Goal: Task Accomplishment & Management: Use online tool/utility

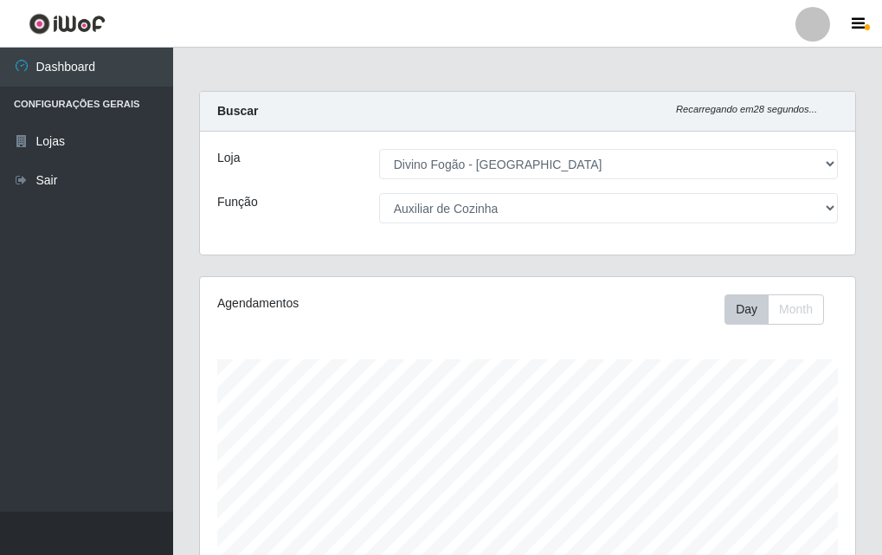
select select "499"
click at [536, 223] on div "Loja [Selecione...] Divino Fogão - Campina Grande Função [Selecione...] ASG ASG…" at bounding box center [528, 193] width 656 height 123
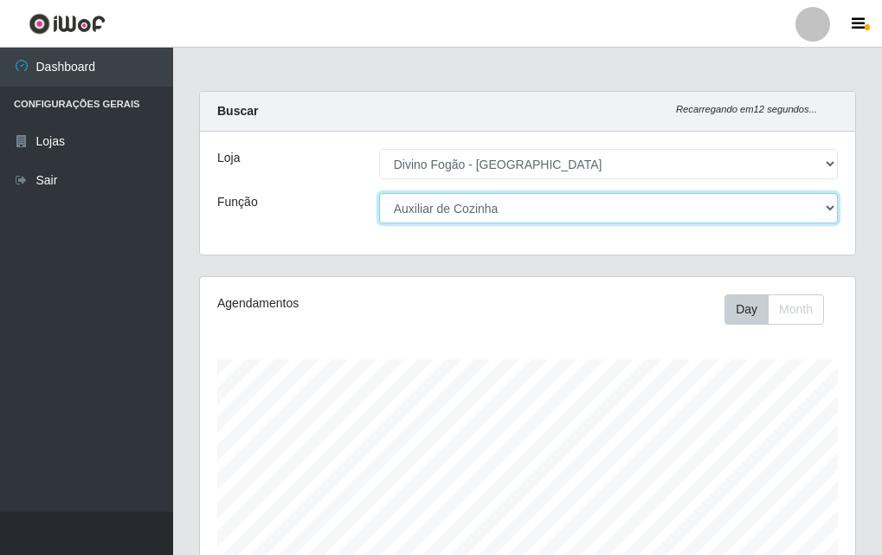
click at [824, 205] on select "[Selecione...] ASG ASG + ASG ++ Auxiliar de Cozinha Auxiliar de Cozinha + Auxil…" at bounding box center [608, 208] width 459 height 30
select select "17"
click at [379, 193] on select "[Selecione...] ASG ASG + ASG ++ Auxiliar de Cozinha Auxiliar de Cozinha + Auxil…" at bounding box center [608, 208] width 459 height 30
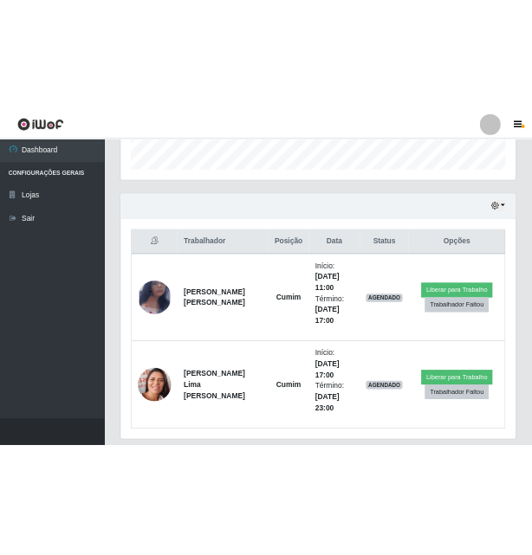
scroll to position [576, 0]
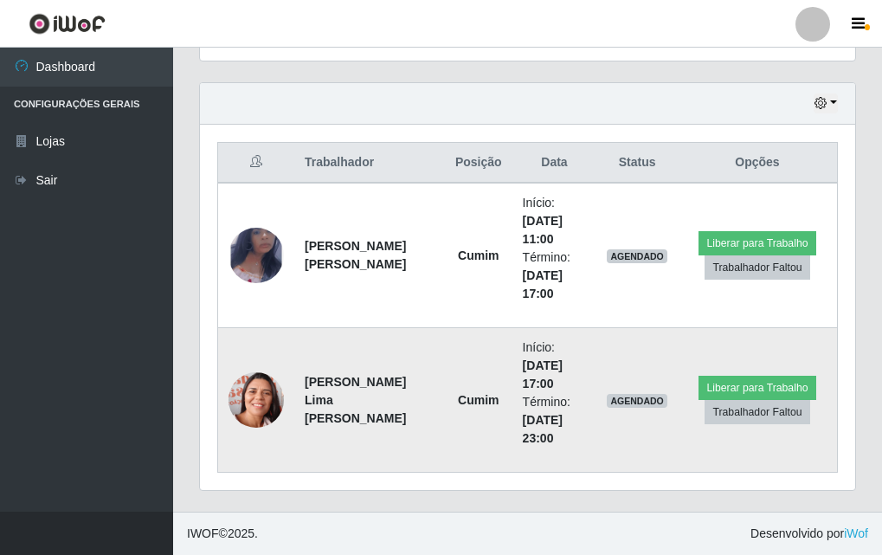
click at [374, 411] on strong "Raquel Silva Lima Rodrigues" at bounding box center [355, 400] width 101 height 50
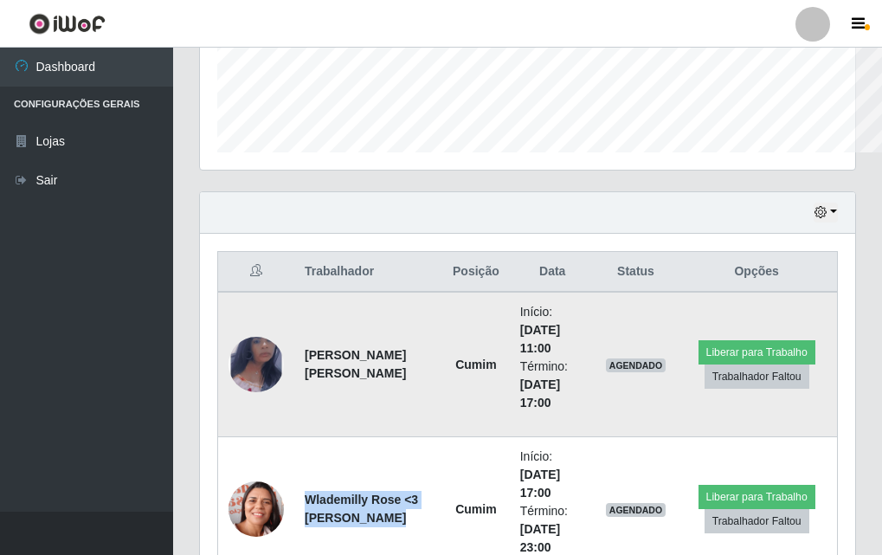
scroll to position [865635, 865338]
click at [444, 428] on td "Cumim" at bounding box center [477, 364] width 68 height 145
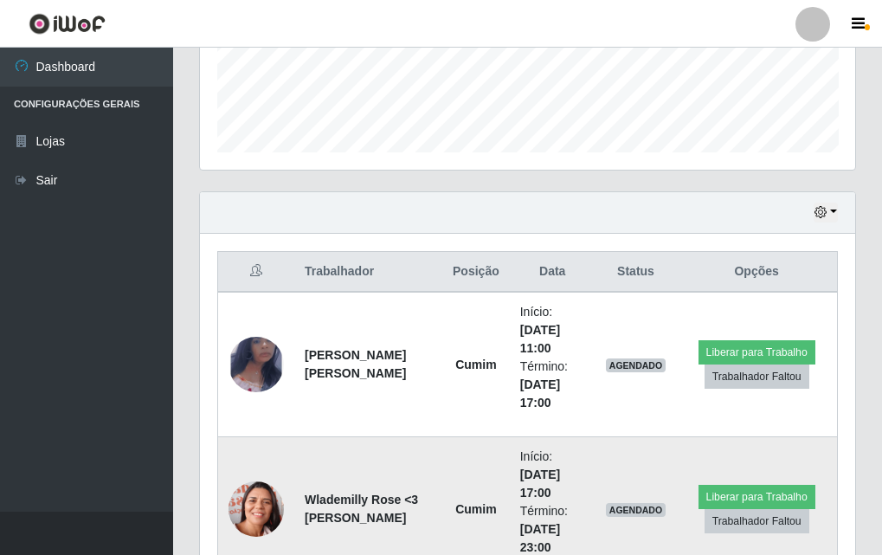
scroll to position [553, 0]
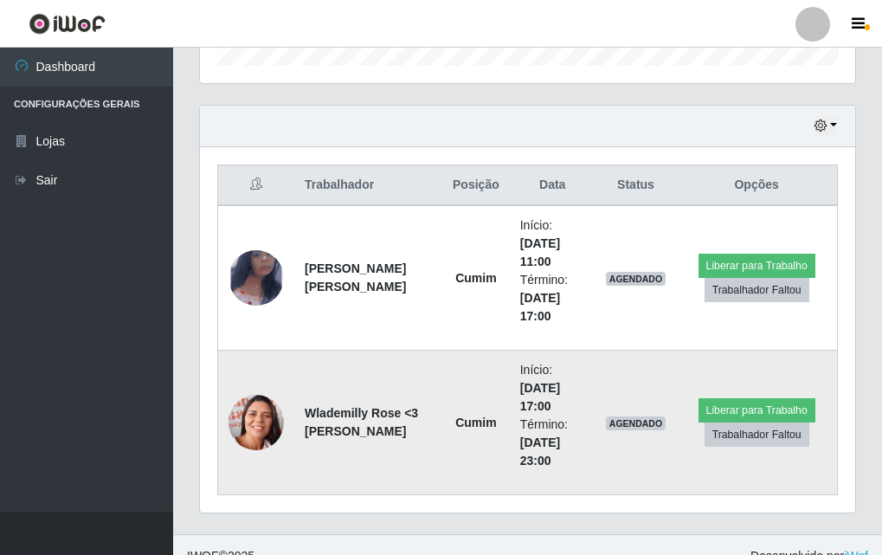
click at [277, 433] on img at bounding box center [256, 423] width 55 height 70
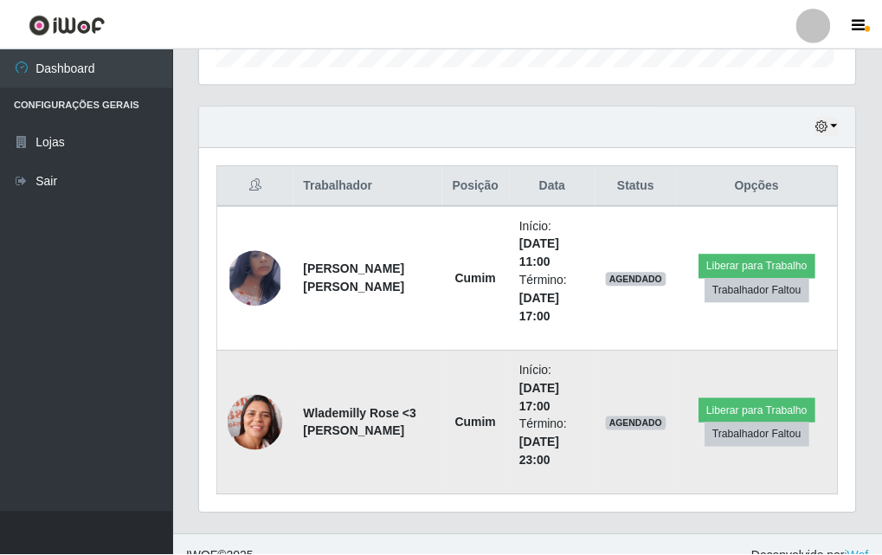
scroll to position [359, 656]
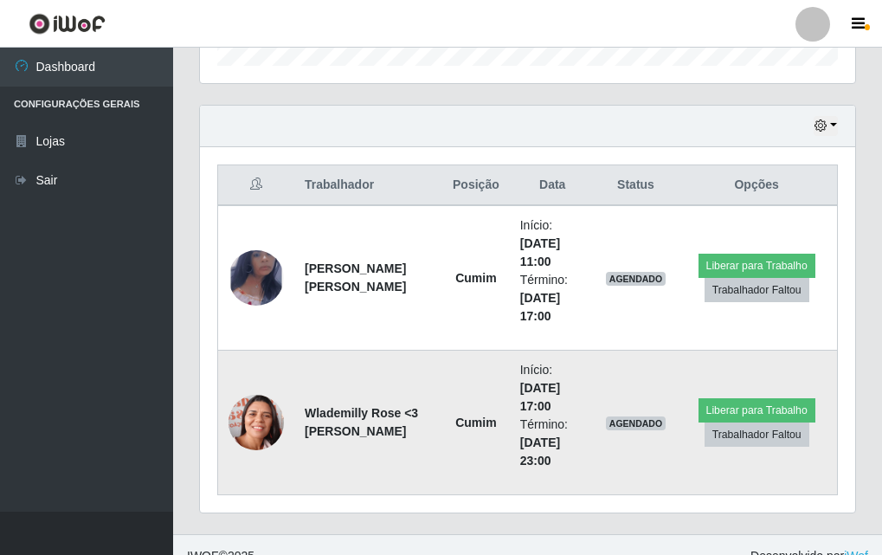
click at [348, 431] on strong "Wlademilly Rose <3 Pedro Vitor" at bounding box center [361, 422] width 113 height 32
click at [258, 435] on img at bounding box center [256, 423] width 55 height 70
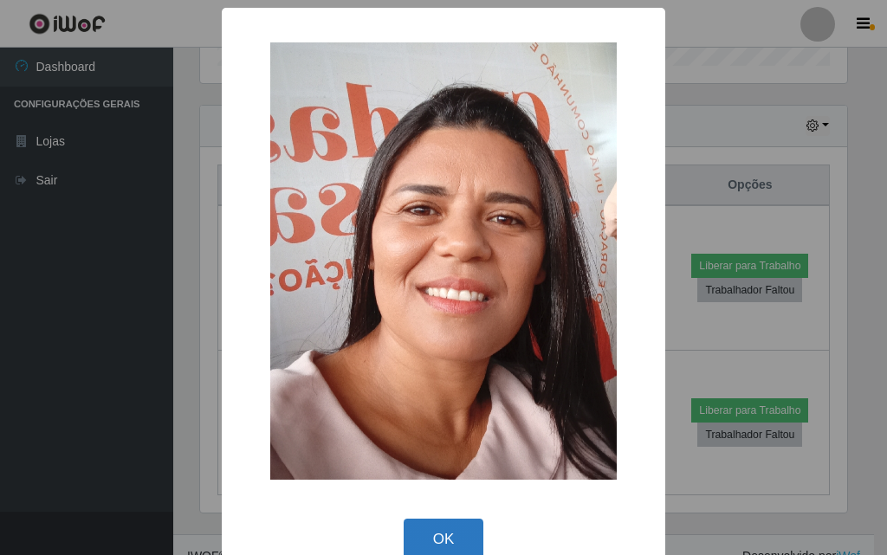
click at [438, 533] on button "OK" at bounding box center [444, 539] width 81 height 41
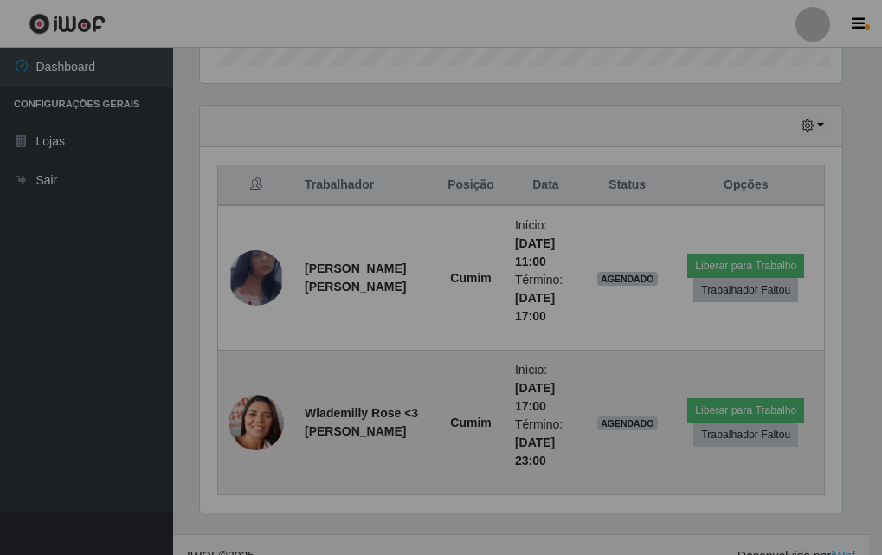
scroll to position [359, 656]
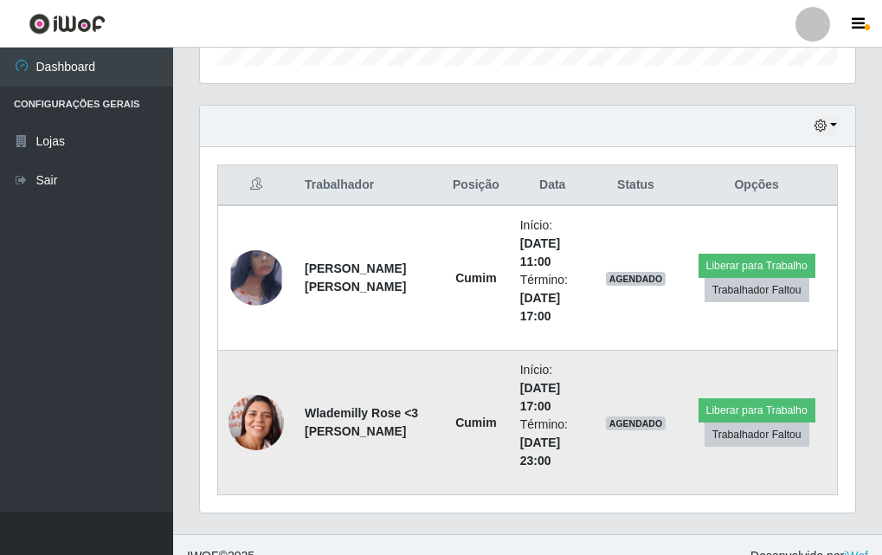
click at [236, 417] on img at bounding box center [256, 423] width 55 height 70
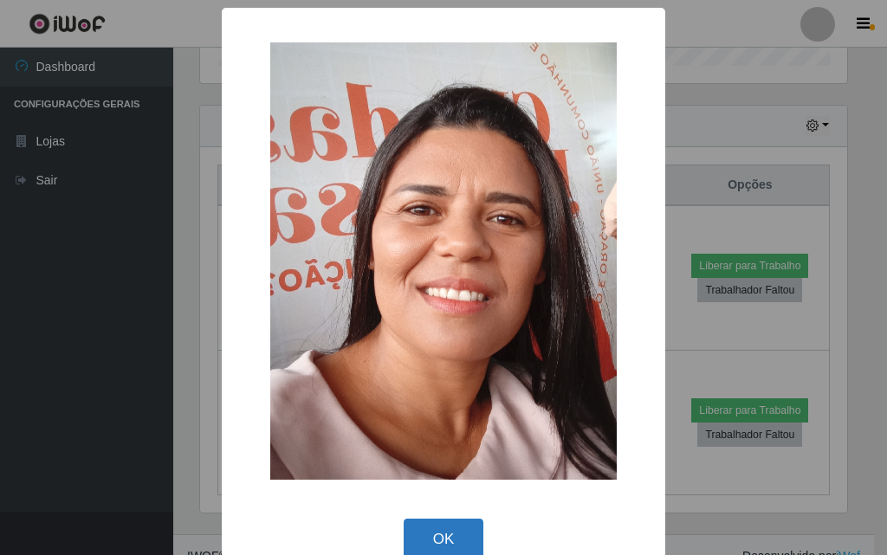
click at [469, 528] on button "OK" at bounding box center [444, 539] width 81 height 41
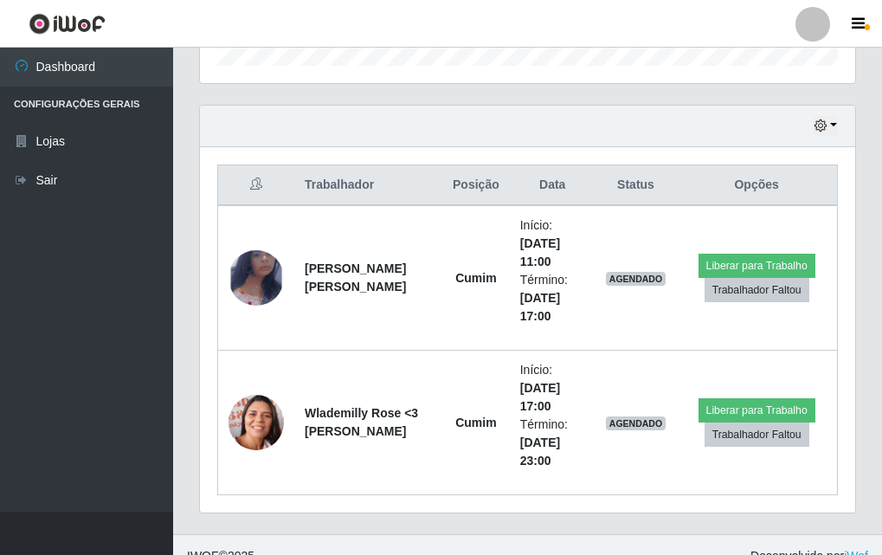
scroll to position [359, 656]
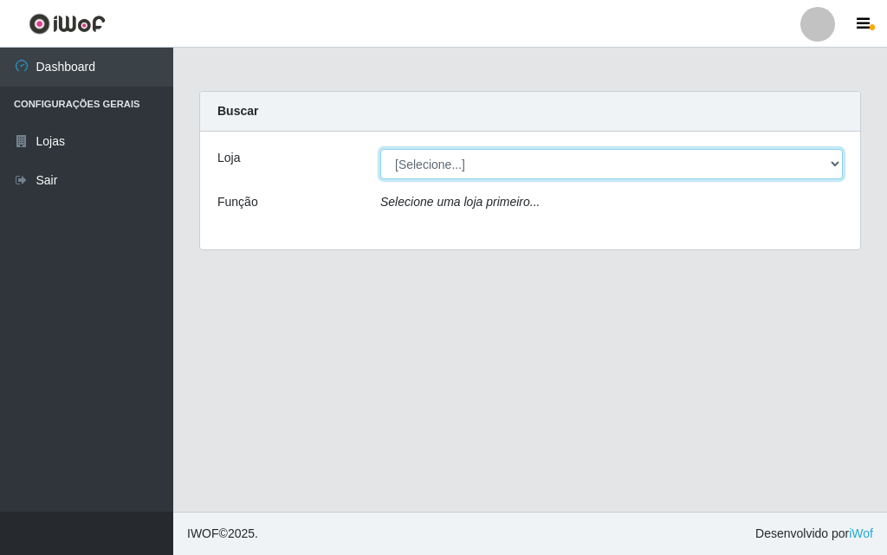
click at [419, 163] on select "[Selecione...] Divino Fogão - Campina Grande" at bounding box center [611, 164] width 462 height 30
select select "499"
click at [380, 149] on select "[Selecione...] Divino Fogão - Campina Grande" at bounding box center [611, 164] width 462 height 30
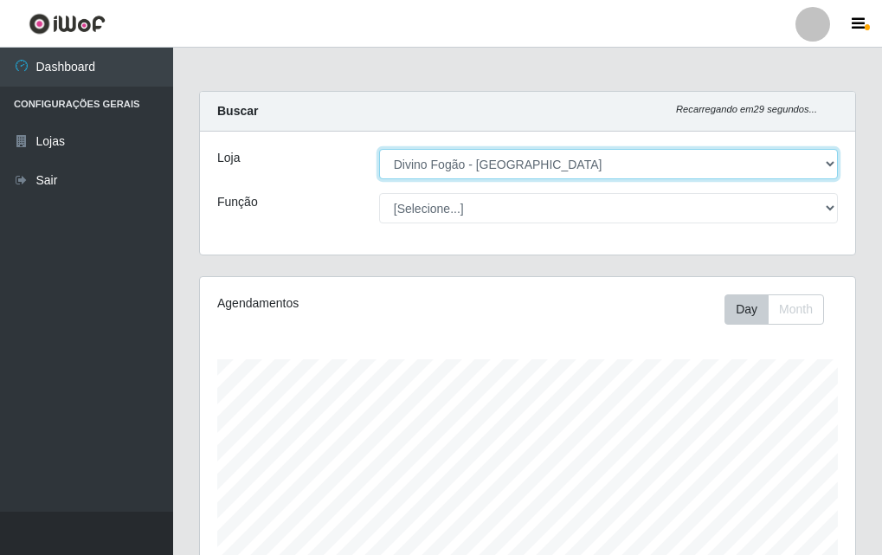
scroll to position [359, 656]
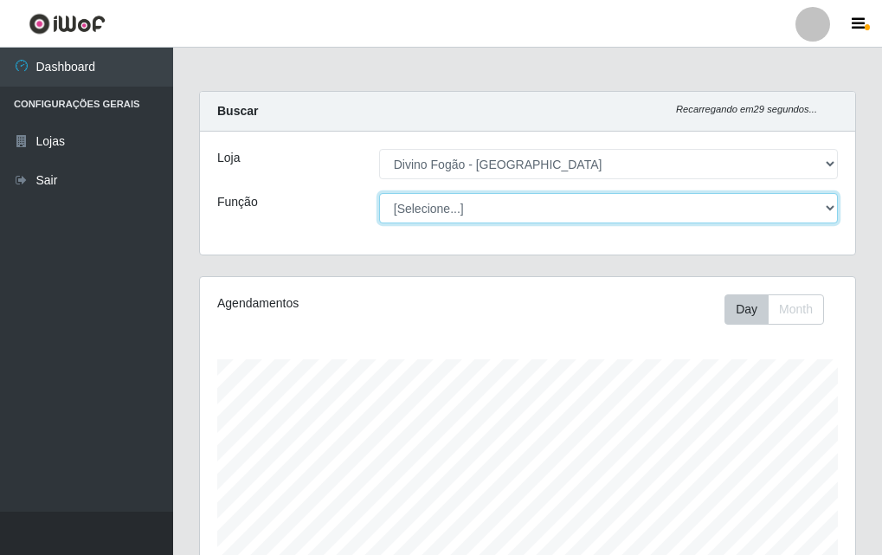
click at [434, 221] on select "[Selecione...] ASG ASG + ASG ++ Auxiliar de Cozinha Auxiliar de Cozinha + Auxil…" at bounding box center [608, 208] width 459 height 30
select select "17"
click at [379, 193] on select "[Selecione...] ASG ASG + ASG ++ Auxiliar de Cozinha Auxiliar de Cozinha + Auxil…" at bounding box center [608, 208] width 459 height 30
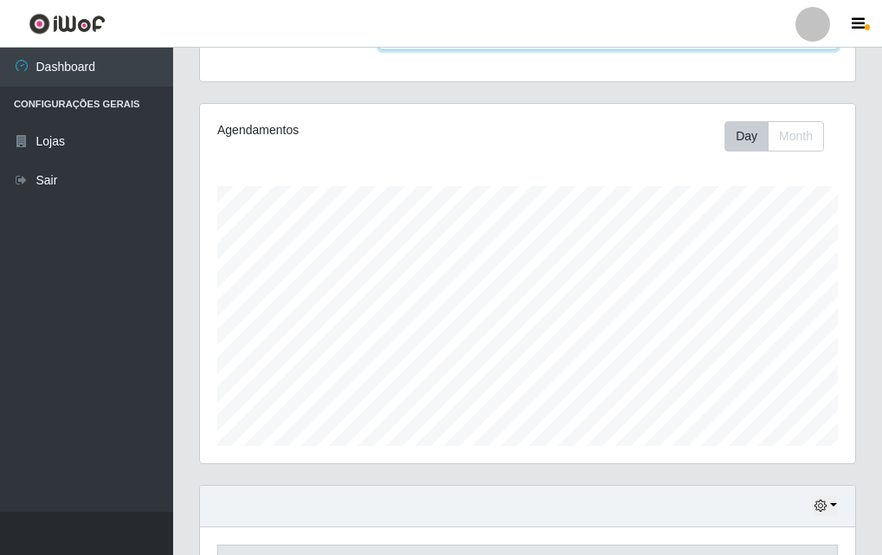
scroll to position [287, 0]
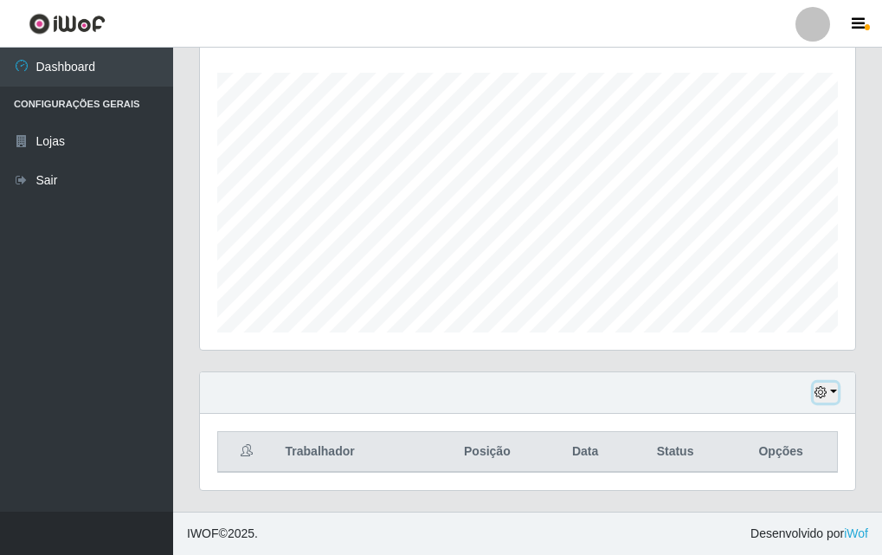
click at [816, 391] on icon "button" at bounding box center [821, 392] width 12 height 12
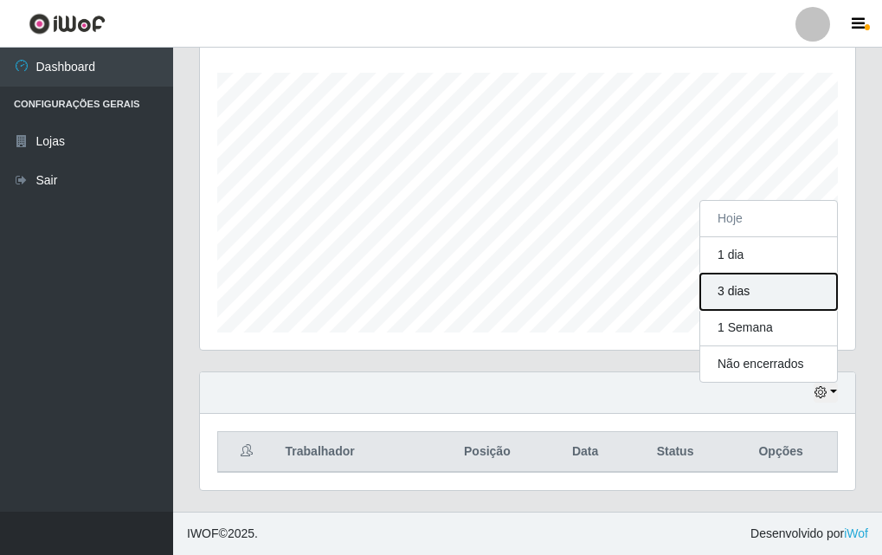
click at [742, 286] on button "3 dias" at bounding box center [769, 292] width 137 height 36
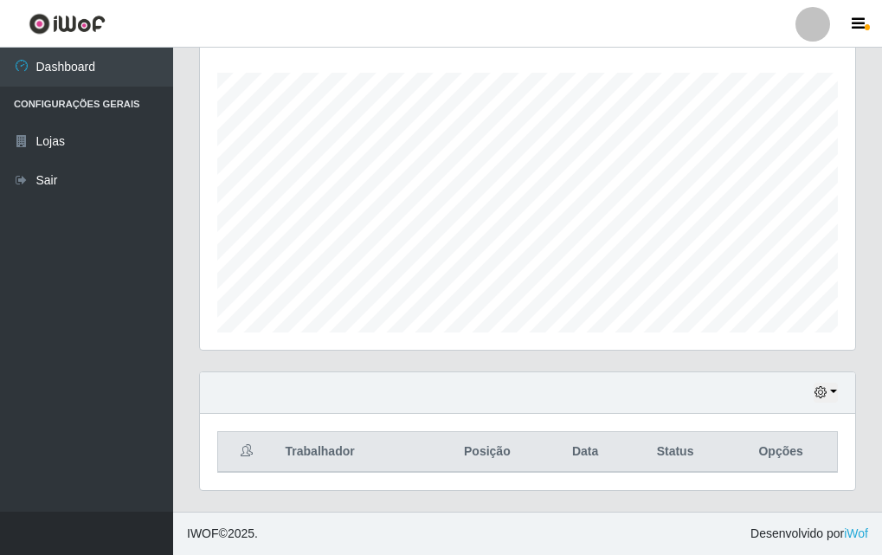
scroll to position [200, 0]
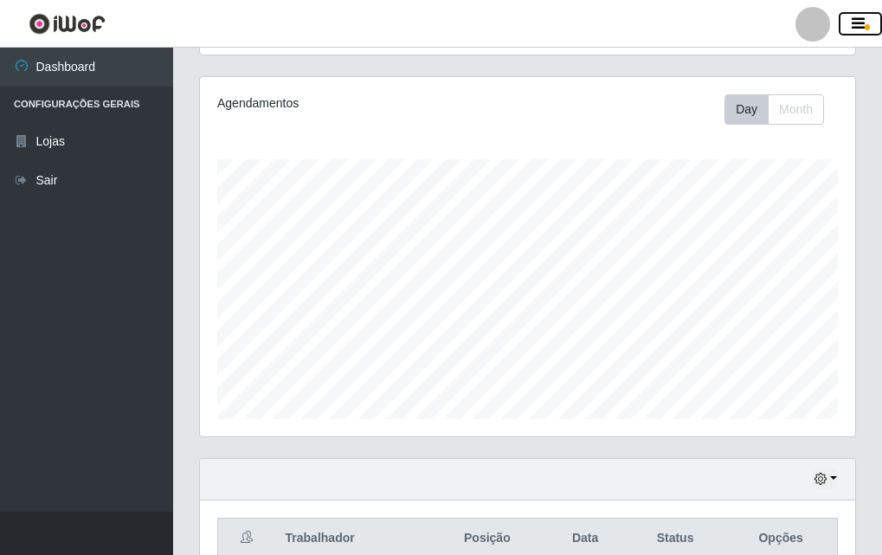
click at [874, 29] on button "button" at bounding box center [860, 24] width 43 height 24
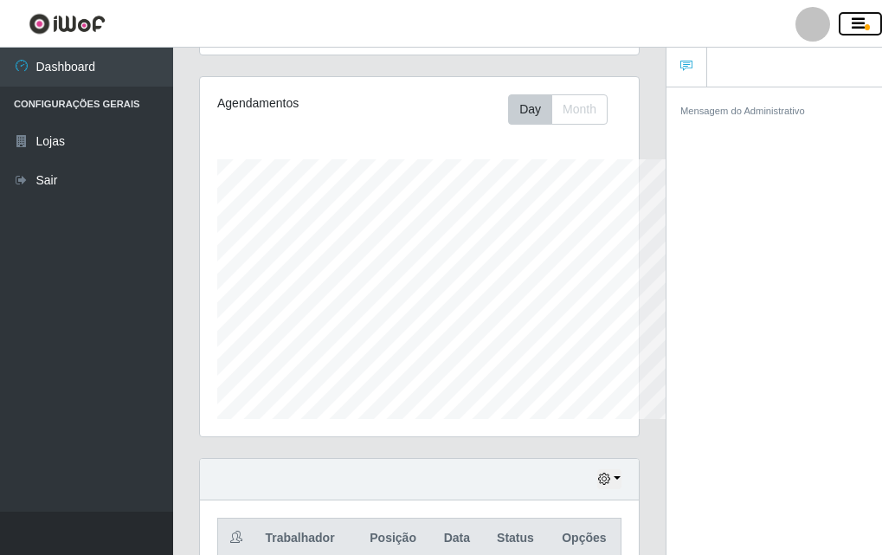
scroll to position [865635, 865555]
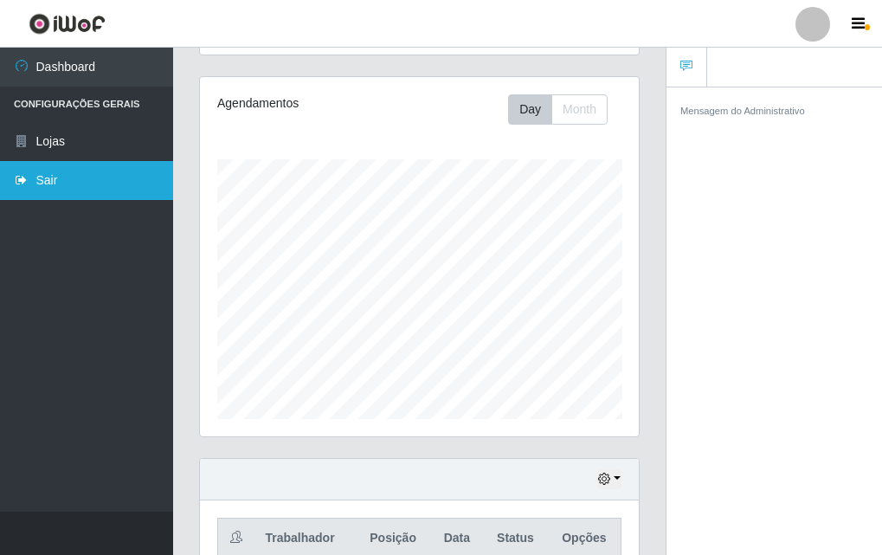
click at [27, 187] on link "Sair" at bounding box center [86, 180] width 173 height 39
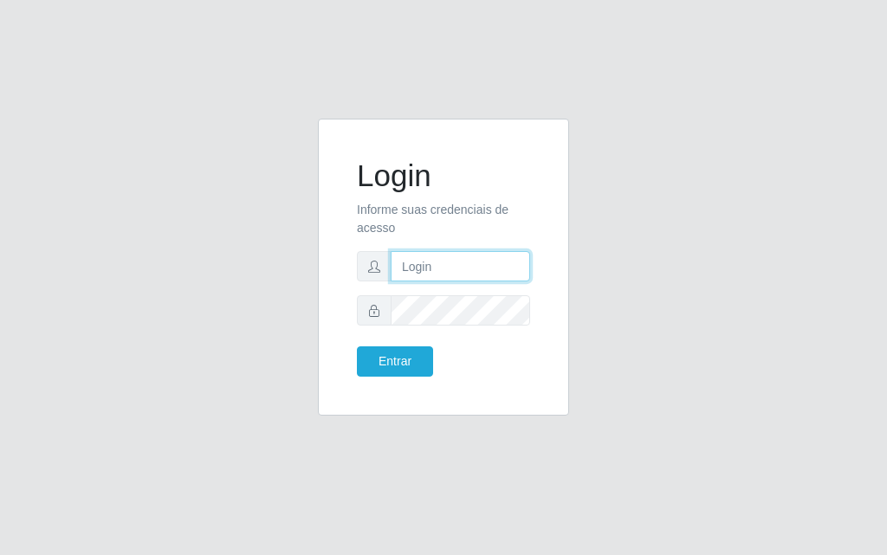
click at [451, 280] on input "text" at bounding box center [460, 266] width 139 height 30
drag, startPoint x: 663, startPoint y: 157, endPoint x: 657, endPoint y: 84, distance: 73.0
click at [647, 128] on div "Login Informe suas credenciais de acesso Entrar" at bounding box center [443, 278] width 831 height 318
click at [362, 160] on h1 "Login" at bounding box center [443, 176] width 173 height 36
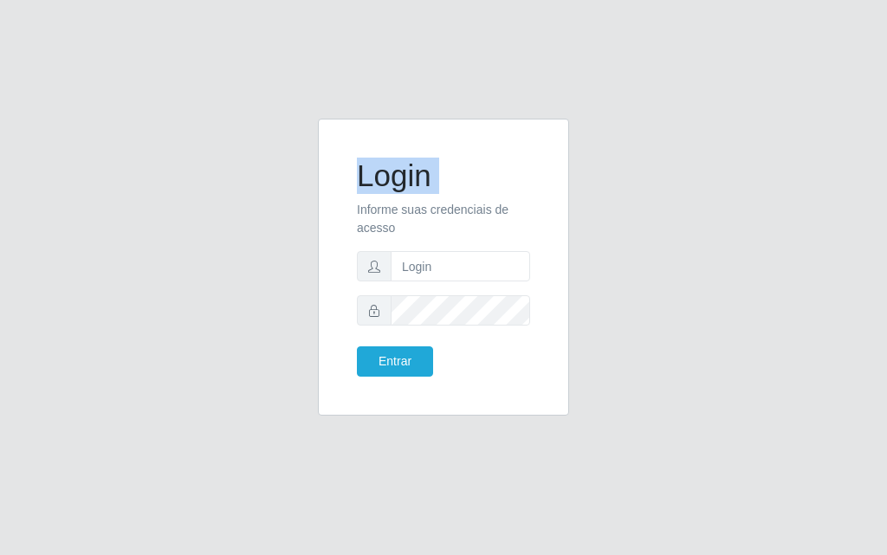
click at [380, 171] on h1 "Login" at bounding box center [443, 176] width 173 height 36
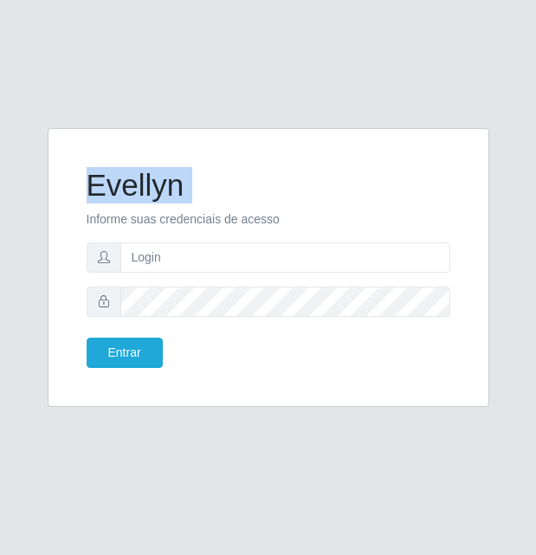
click at [390, 133] on div "Evellyn Informe suas credenciais de acesso Entrar" at bounding box center [269, 267] width 442 height 279
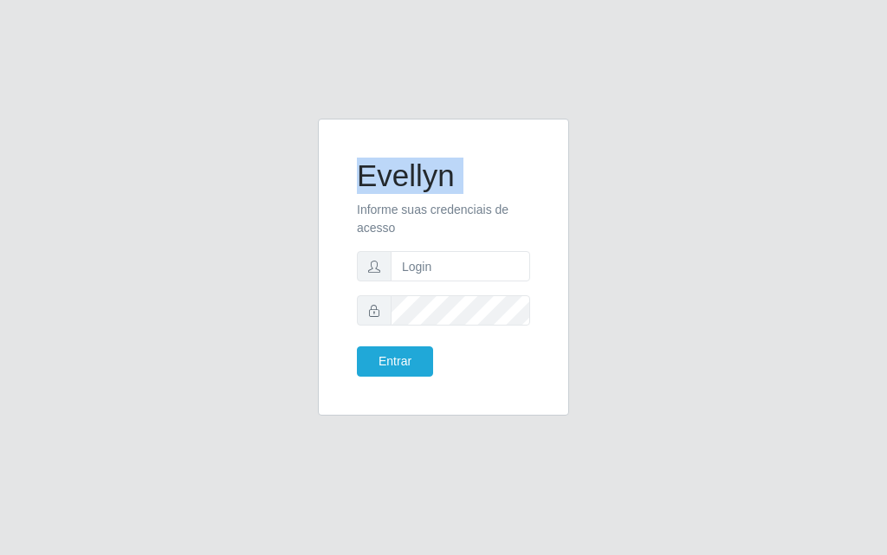
click at [394, 183] on h1 "Evellyn" at bounding box center [443, 176] width 173 height 36
click at [219, 229] on div "Evellyn Informe suas credenciais de acesso Entrar" at bounding box center [443, 278] width 831 height 318
click at [382, 159] on h1 "Evellyn" at bounding box center [443, 176] width 173 height 36
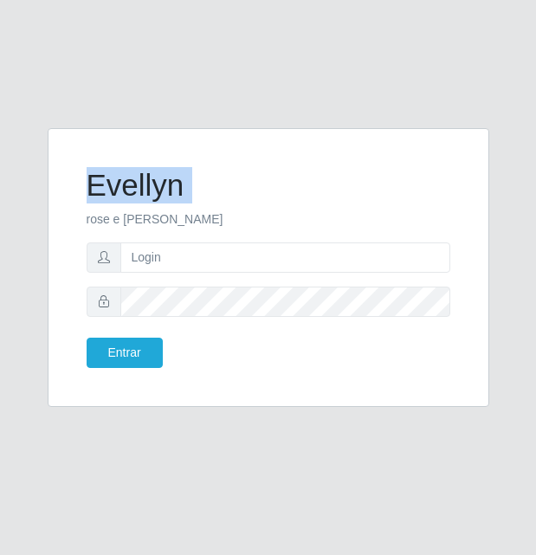
click at [219, 197] on h1 "Evellyn" at bounding box center [269, 185] width 364 height 36
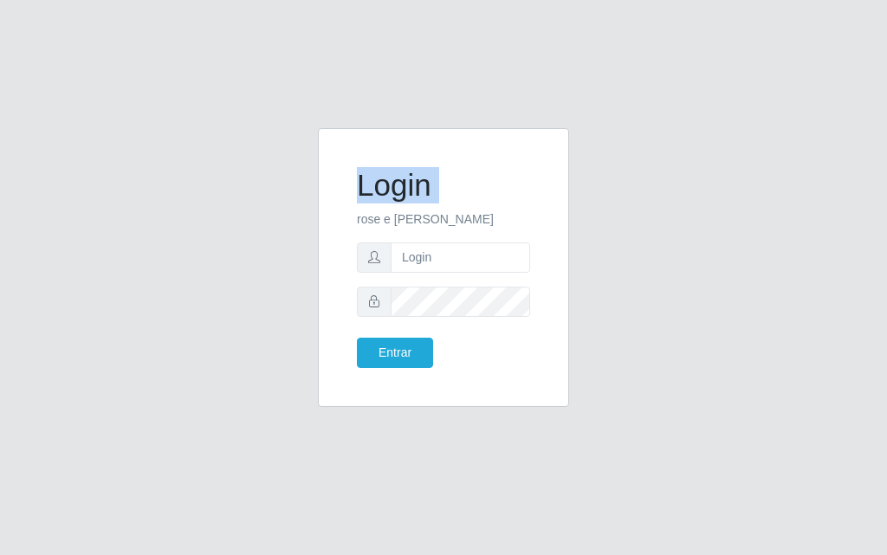
click at [583, 170] on div "Login rose e pedro vitor Entrar" at bounding box center [443, 278] width 831 height 300
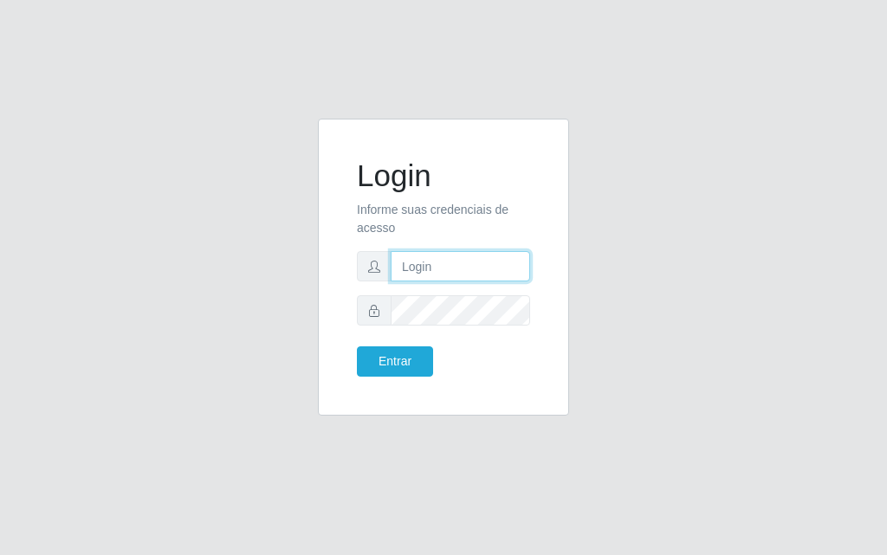
click at [481, 268] on input "text" at bounding box center [460, 266] width 139 height 30
type input "luiz@divinofogao"
click at [456, 348] on div "Entrar" at bounding box center [443, 361] width 199 height 30
click at [457, 330] on form "Login Informe suas credenciais de acesso luiz@divinofogao Entrar" at bounding box center [443, 267] width 173 height 219
click at [324, 240] on div "Login Informe suas credenciais de acesso Entrar" at bounding box center [443, 267] width 251 height 297
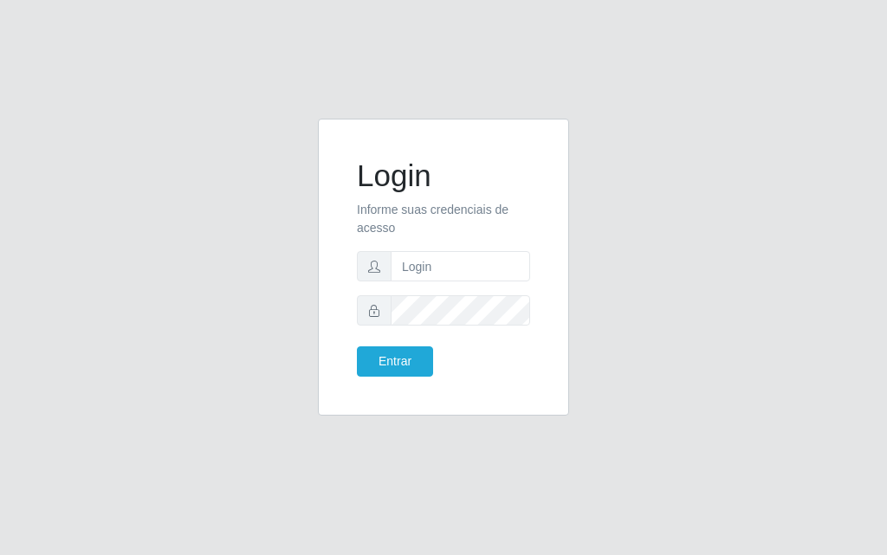
click at [375, 275] on span at bounding box center [374, 266] width 35 height 30
click at [392, 267] on input "text" at bounding box center [460, 266] width 139 height 30
click at [395, 267] on input "text" at bounding box center [460, 266] width 139 height 30
drag, startPoint x: 395, startPoint y: 267, endPoint x: 262, endPoint y: 201, distance: 147.9
click at [262, 201] on div "Login Informe suas credenciais de acesso Entrar" at bounding box center [443, 278] width 831 height 318
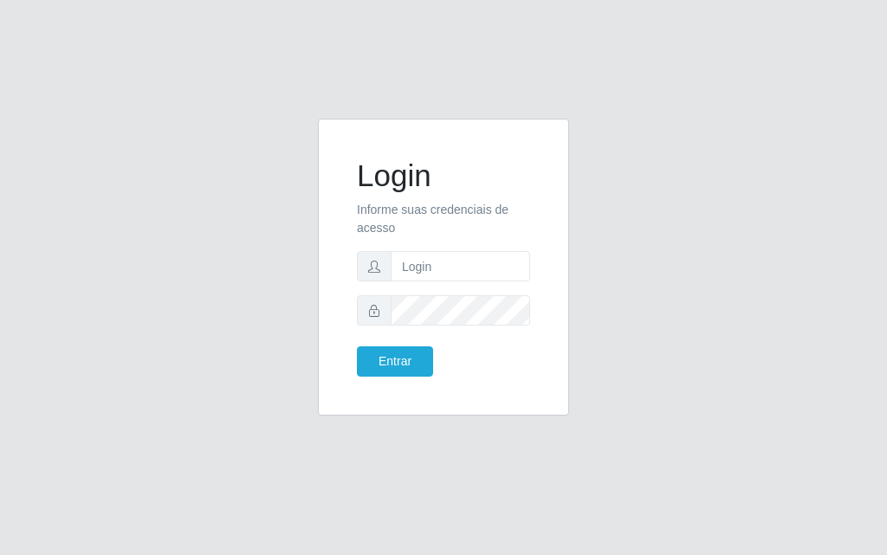
click at [87, 292] on div "Login Informe suas credenciais de acesso Entrar" at bounding box center [443, 278] width 831 height 318
click at [457, 265] on input "text" at bounding box center [460, 266] width 139 height 30
type input "luiz@divinofogao"
click at [484, 182] on h1 "Login" at bounding box center [443, 176] width 173 height 36
drag, startPoint x: 251, startPoint y: 13, endPoint x: 168, endPoint y: 139, distance: 150.6
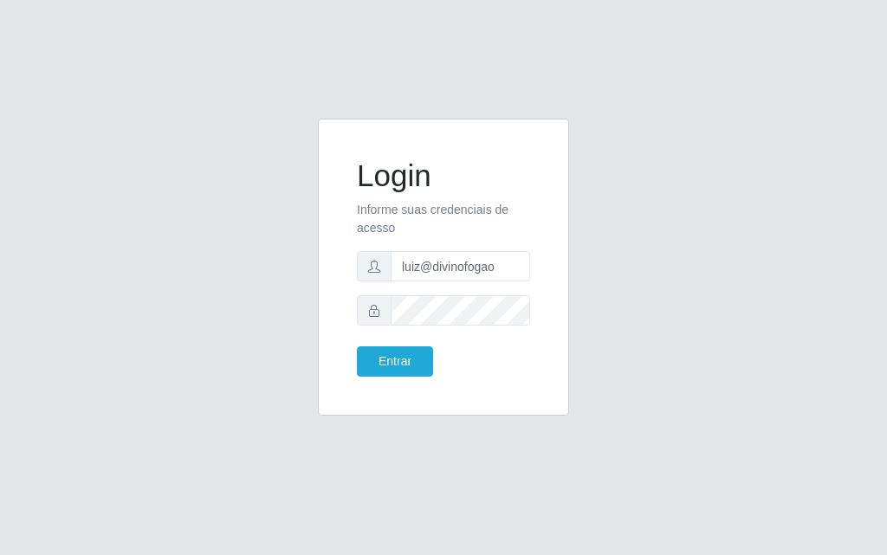
drag, startPoint x: 168, startPoint y: 139, endPoint x: 779, endPoint y: 21, distance: 622.6
click at [779, 21] on div "Login Informe suas credenciais de acesso [PERSON_NAME] Entrar" at bounding box center [443, 277] width 887 height 555
click at [417, 179] on h1 "Login" at bounding box center [443, 176] width 173 height 36
drag, startPoint x: 417, startPoint y: 179, endPoint x: 307, endPoint y: 230, distance: 120.5
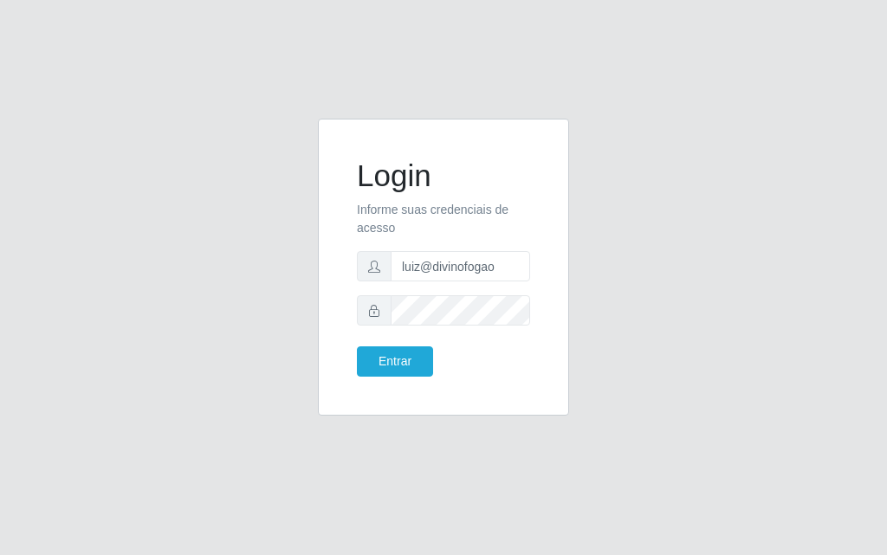
click at [307, 230] on div "Login Informe suas credenciais de acesso [PERSON_NAME] Entrar" at bounding box center [443, 278] width 277 height 318
drag, startPoint x: 354, startPoint y: 184, endPoint x: 419, endPoint y: 128, distance: 85.9
drag, startPoint x: 419, startPoint y: 128, endPoint x: 359, endPoint y: 160, distance: 67.8
click at [360, 159] on h1 "Login" at bounding box center [443, 176] width 173 height 36
click at [357, 163] on h1 "Login" at bounding box center [443, 176] width 173 height 36
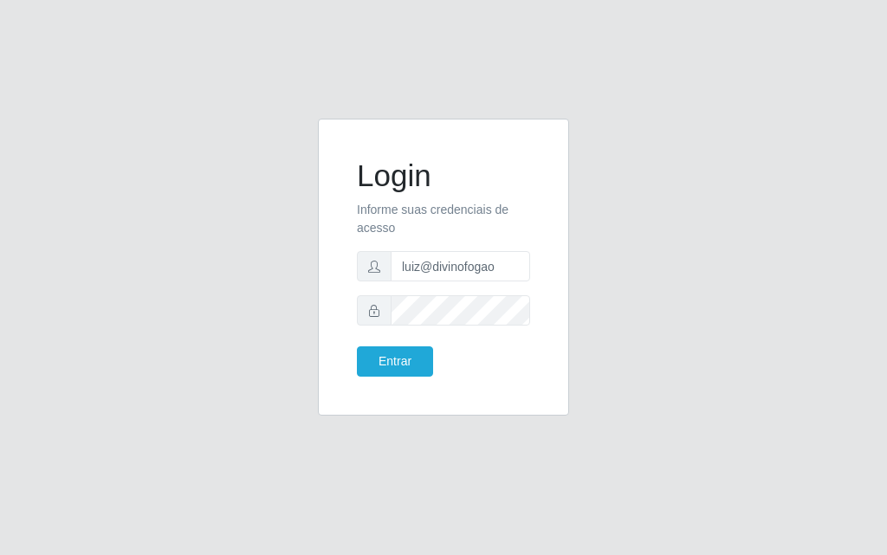
drag, startPoint x: 355, startPoint y: 165, endPoint x: 479, endPoint y: 353, distance: 225.8
click at [477, 356] on div "Entrar" at bounding box center [443, 361] width 199 height 30
click at [330, 136] on div "Login Informe suas credenciais de acesso luiz@divinofogao Entrar" at bounding box center [443, 267] width 251 height 297
click at [349, 174] on div "Login Informe suas credenciais de acesso luiz@divinofogao Entrar" at bounding box center [443, 267] width 208 height 254
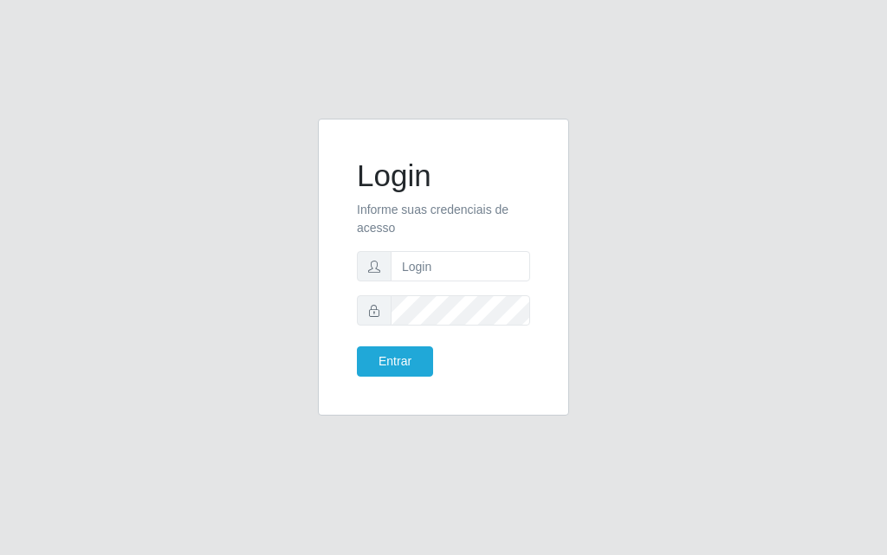
drag, startPoint x: 259, startPoint y: 2, endPoint x: 191, endPoint y: 107, distance: 125.9
click at [191, 107] on div "Login Informe suas credenciais de acesso Entrar" at bounding box center [443, 277] width 887 height 555
click at [257, 22] on div "Login Informe suas credenciais de acesso Entrar" at bounding box center [443, 277] width 887 height 555
click at [244, 123] on div "Login Informe suas credenciais de acesso Entrar" at bounding box center [443, 277] width 887 height 555
